Goal: Use online tool/utility: Utilize a website feature to perform a specific function

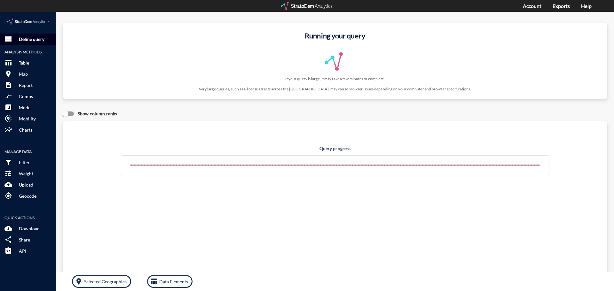
click button "storage Define query"
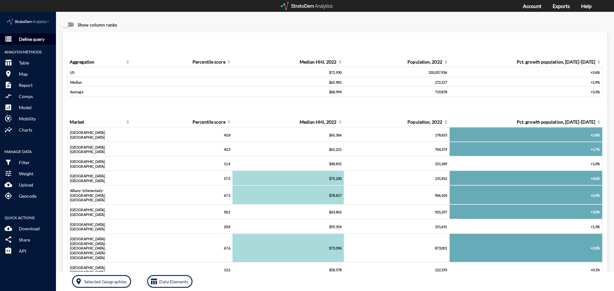
click p "Define query"
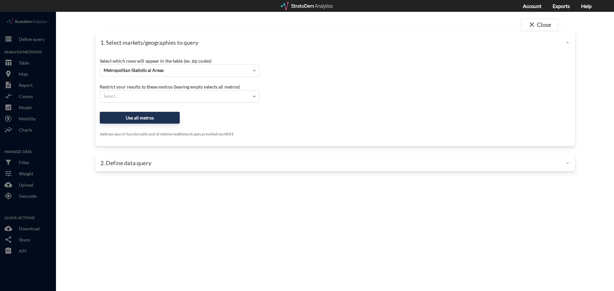
click div "Select..."
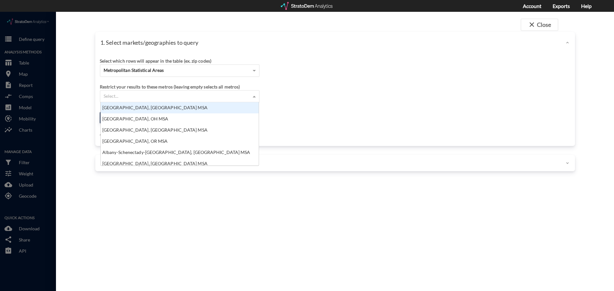
scroll to position [59, 154]
click div "Metropolitan Statistical Areas"
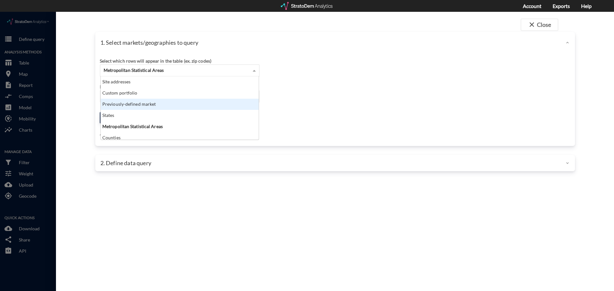
click div "Previously-defined market"
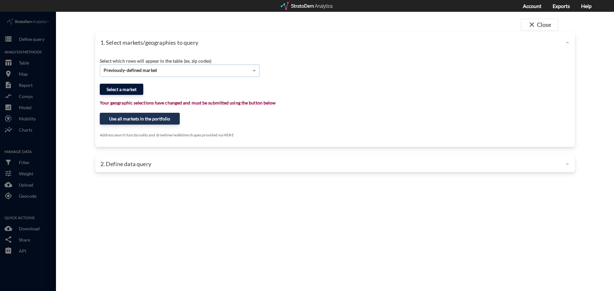
click button "Select a market"
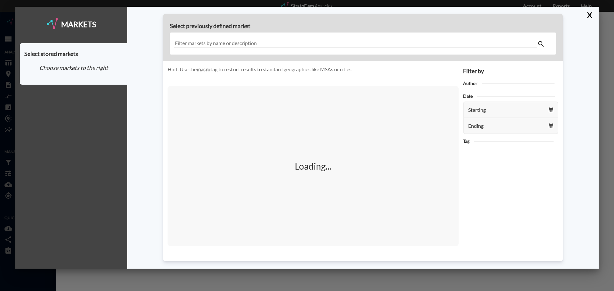
click at [219, 44] on input "text" at bounding box center [355, 43] width 363 height 9
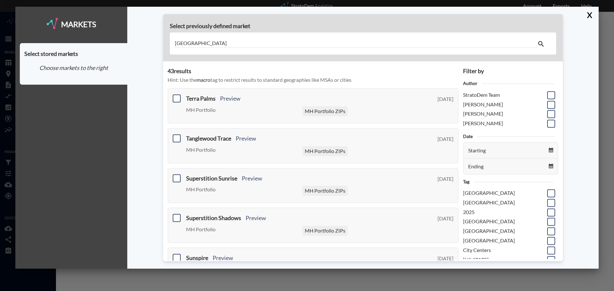
type input "portland"
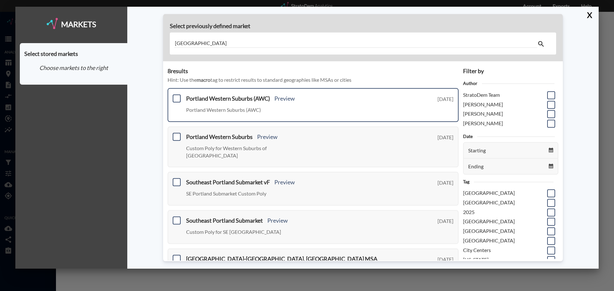
click at [298, 102] on div "Portland Western Suburbs (AWC) Preview Portland Western Suburbs (AWC)" at bounding box center [319, 106] width 267 height 21
click at [296, 98] on h3 "Portland Western Suburbs (AWC) Preview" at bounding box center [295, 99] width 219 height 6
click at [285, 98] on link "Preview" at bounding box center [285, 98] width 20 height 7
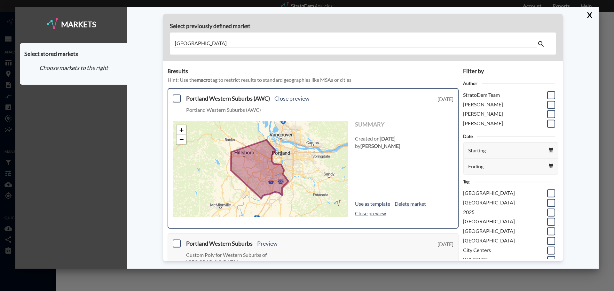
drag, startPoint x: 318, startPoint y: 163, endPoint x: 399, endPoint y: 170, distance: 80.9
click at [399, 170] on div "Summary Created on Wednesday, July 9, 2025 by Lucas Wratschko Use as template D…" at bounding box center [404, 170] width 98 height 96
